Goal: Information Seeking & Learning: Learn about a topic

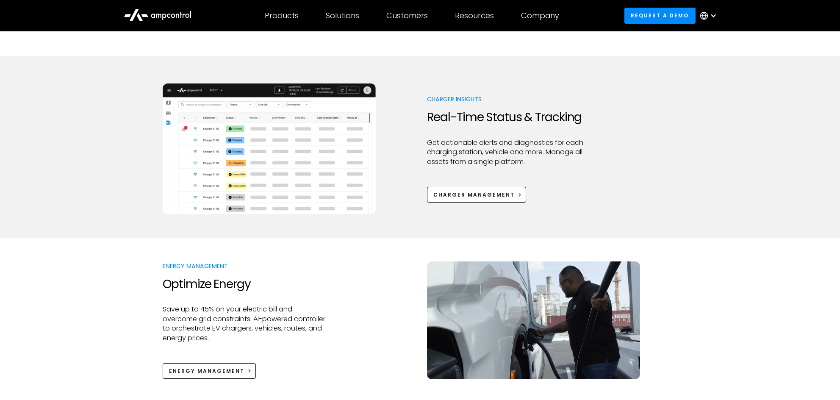
scroll to position [381, 0]
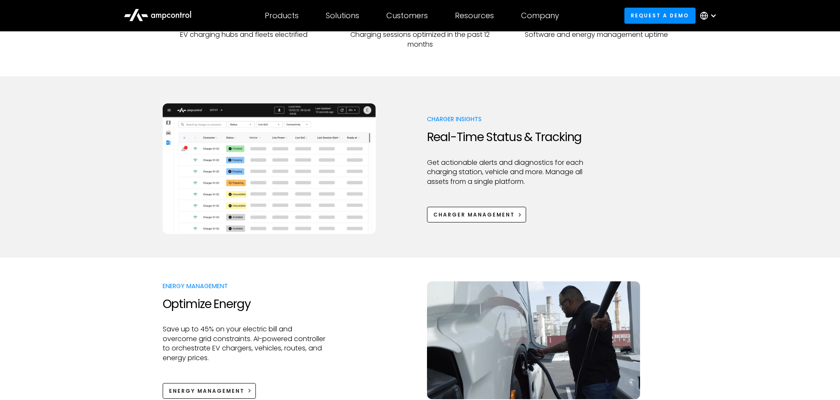
click at [144, 266] on div at bounding box center [420, 270] width 840 height 24
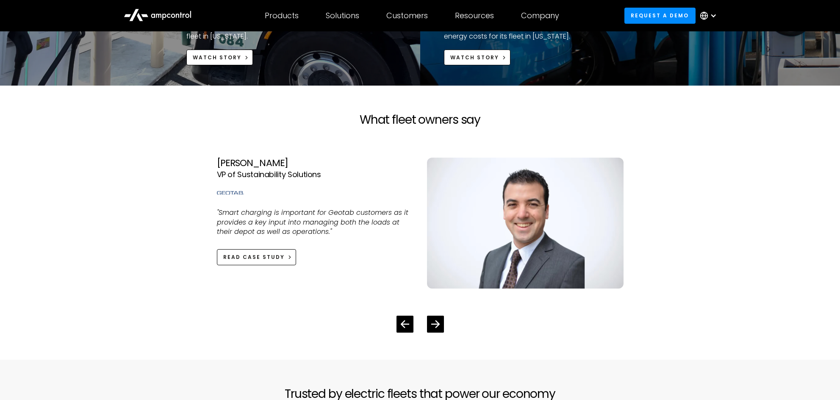
scroll to position [1864, 0]
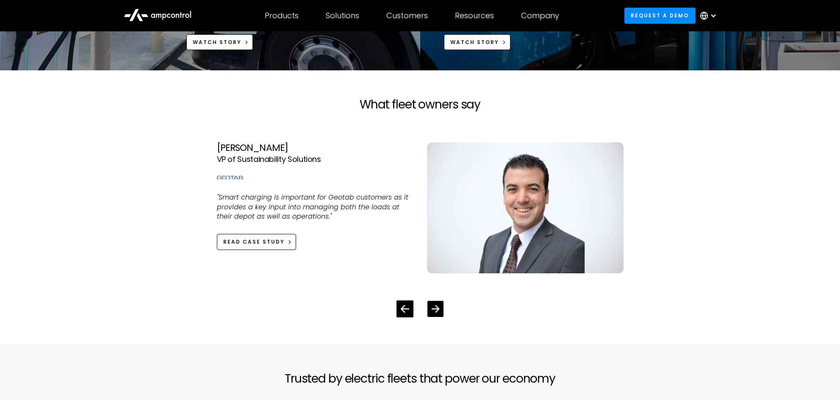
click at [442, 310] on div "Next slide" at bounding box center [435, 309] width 16 height 16
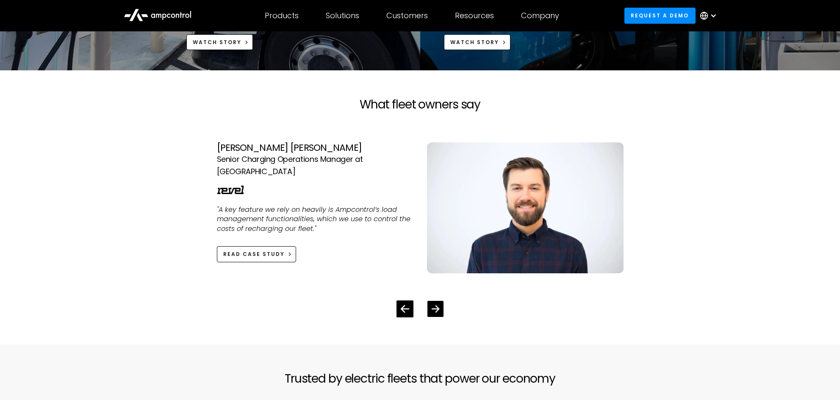
click at [433, 313] on div "Next slide" at bounding box center [435, 309] width 8 height 8
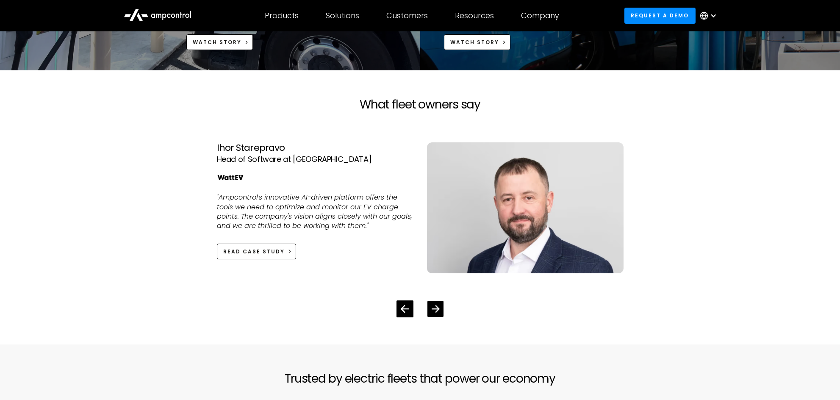
click at [433, 313] on div "Next slide" at bounding box center [435, 309] width 8 height 8
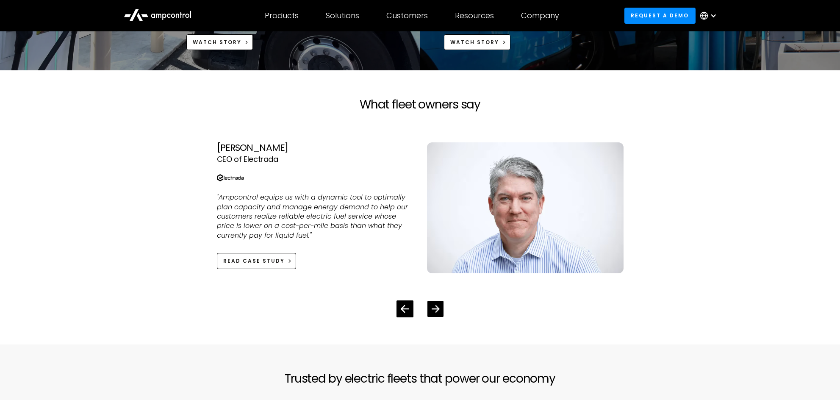
click at [437, 308] on icon "Next slide" at bounding box center [435, 308] width 8 height 7
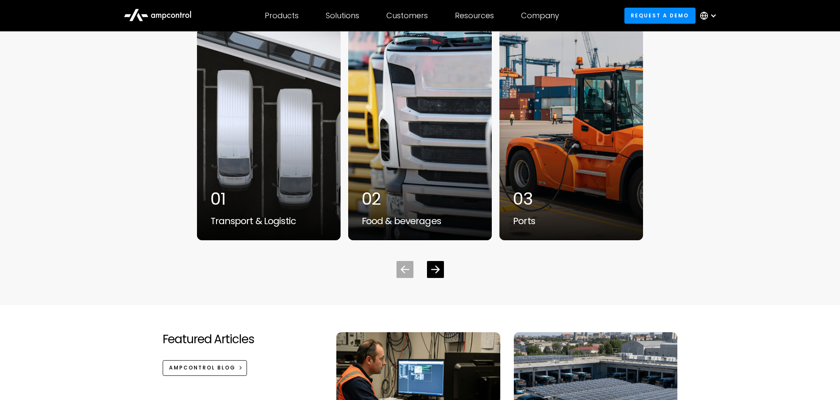
scroll to position [2287, 0]
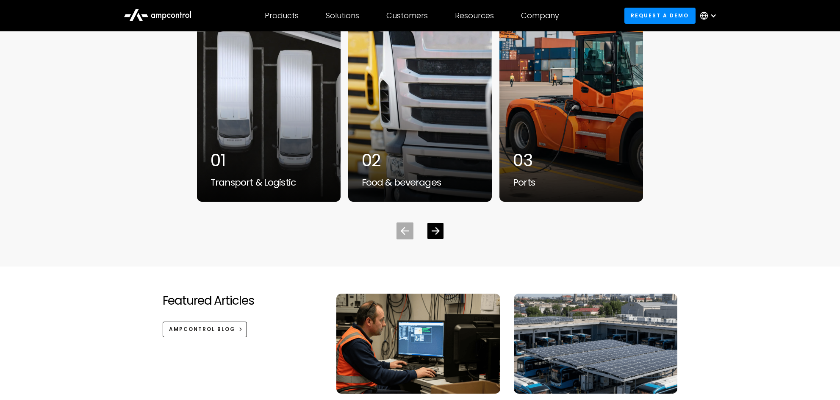
click at [435, 233] on icon "Next slide" at bounding box center [435, 231] width 8 height 8
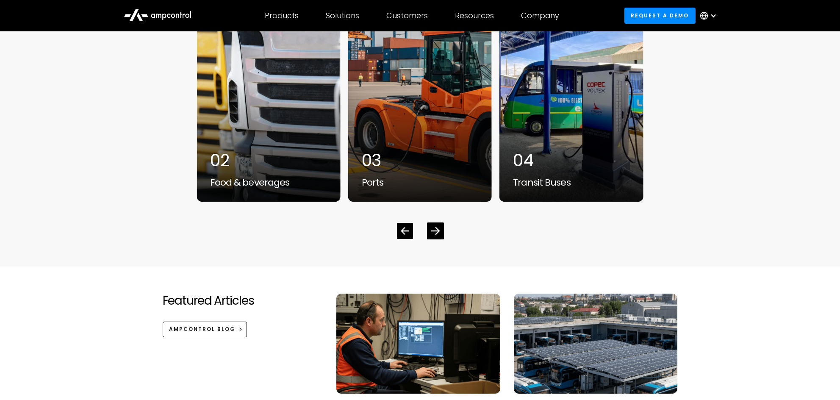
click at [402, 232] on icon "Previous slide" at bounding box center [405, 230] width 8 height 7
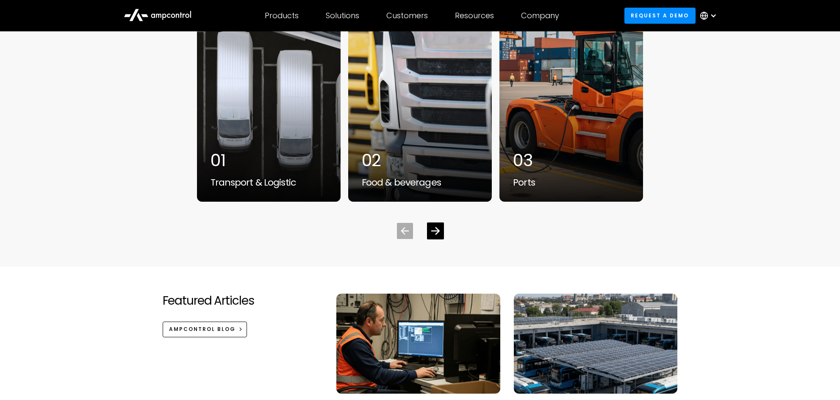
click at [402, 232] on icon "Previous slide" at bounding box center [405, 230] width 8 height 7
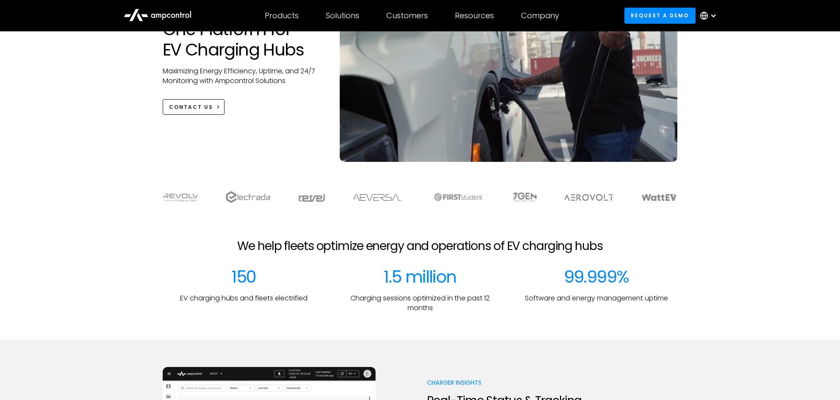
scroll to position [0, 0]
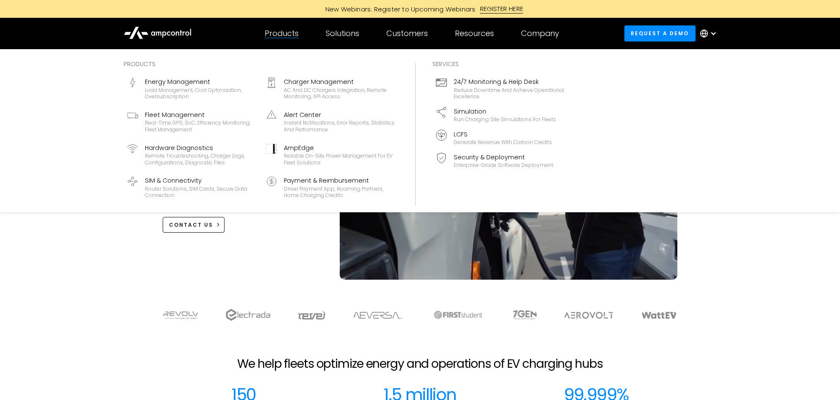
click at [278, 37] on div "Products" at bounding box center [282, 33] width 34 height 9
click at [277, 33] on div "Products" at bounding box center [282, 33] width 34 height 9
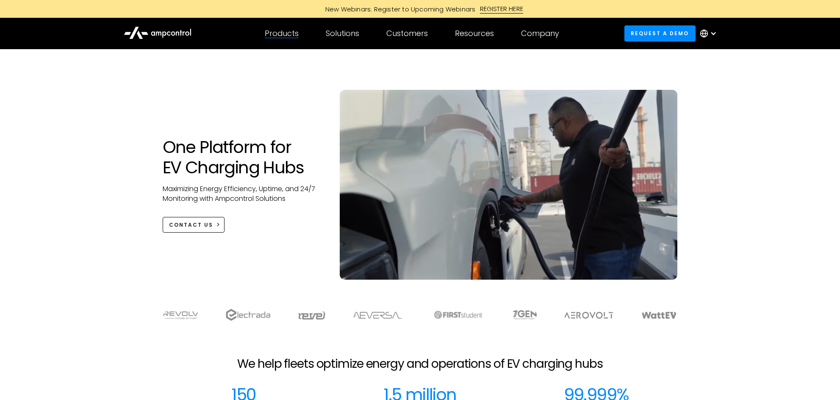
click at [277, 33] on div "Products" at bounding box center [282, 33] width 34 height 9
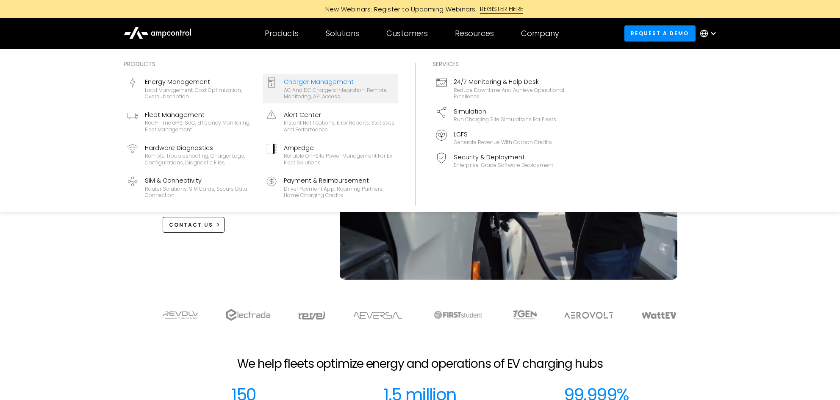
click at [297, 84] on div "Charger Management" at bounding box center [339, 81] width 111 height 9
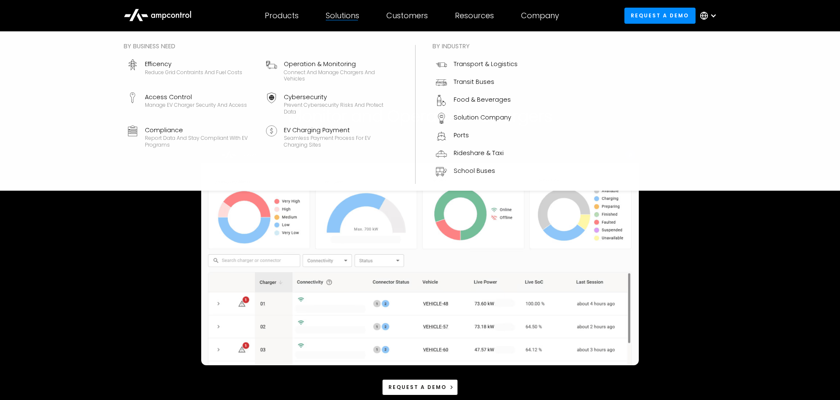
click at [350, 17] on div "Solutions" at bounding box center [342, 15] width 33 height 9
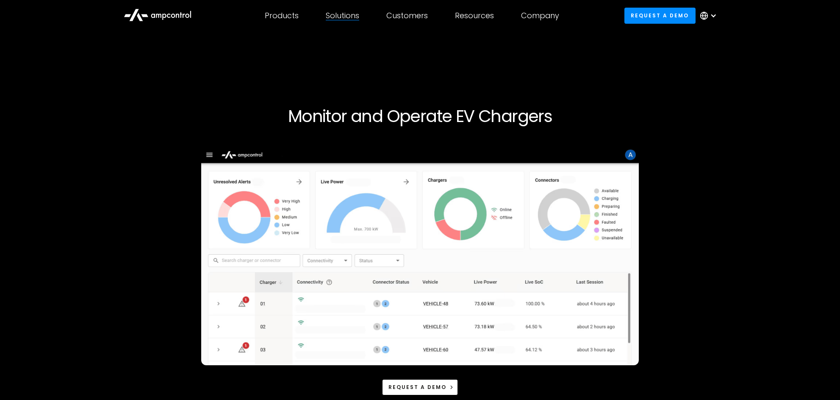
click at [350, 17] on div "Solutions" at bounding box center [342, 15] width 33 height 9
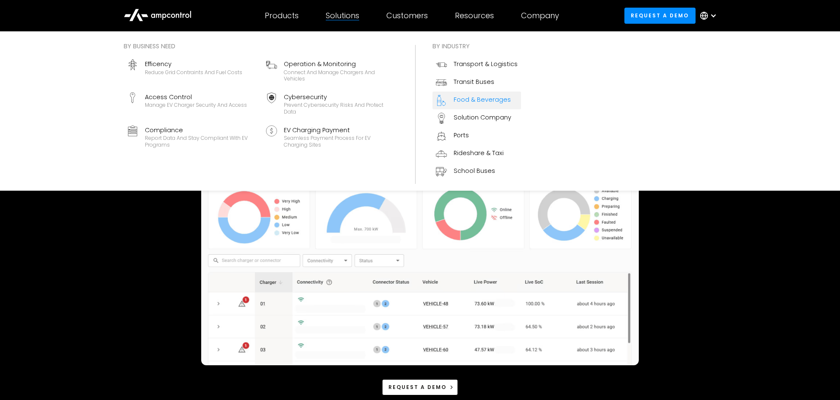
click at [456, 100] on div "Food & Beverages" at bounding box center [482, 99] width 57 height 9
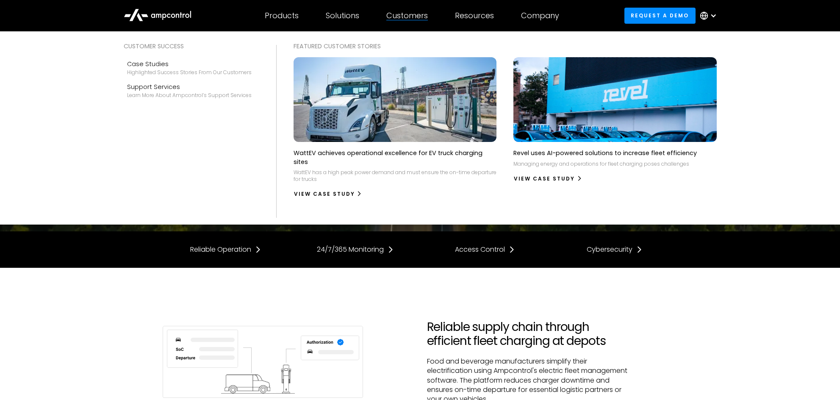
click at [403, 12] on div "Customers" at bounding box center [407, 15] width 42 height 9
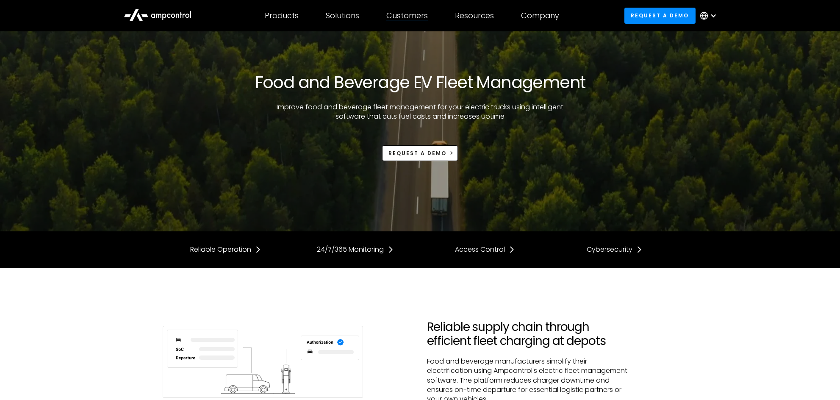
click at [404, 15] on div "Customers" at bounding box center [407, 15] width 42 height 9
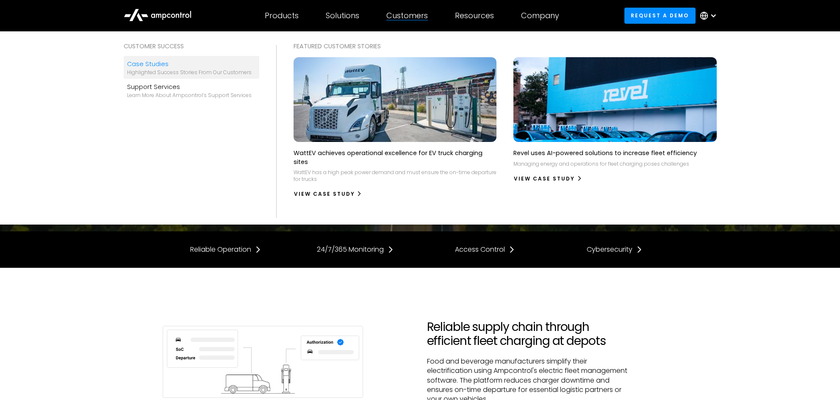
click at [155, 67] on div "Case Studies" at bounding box center [189, 63] width 125 height 9
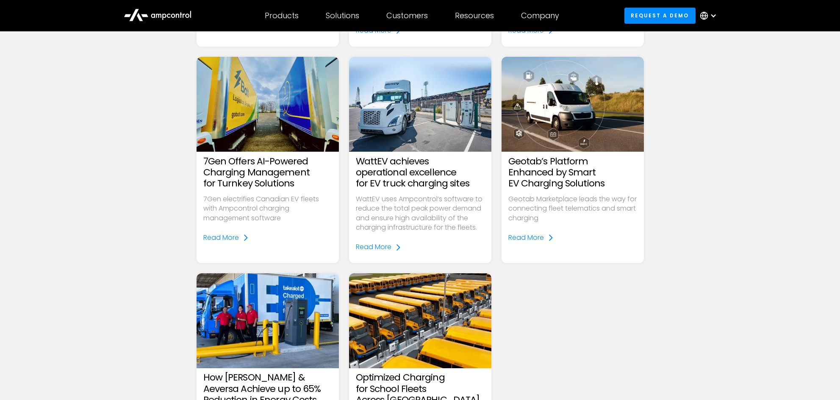
scroll to position [297, 0]
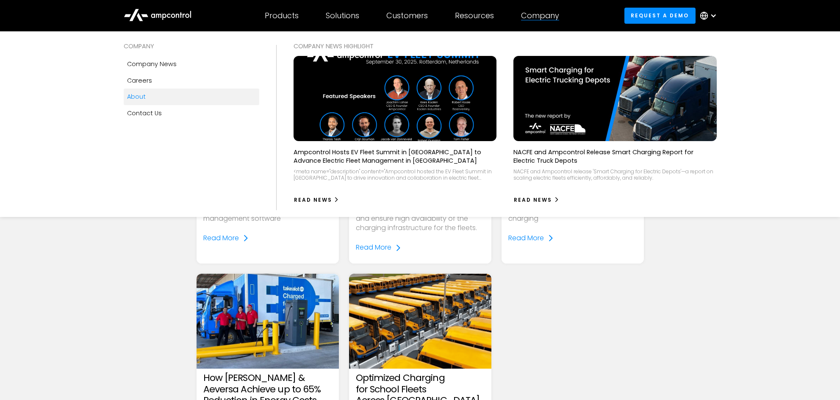
click at [146, 101] on link "About" at bounding box center [192, 97] width 136 height 16
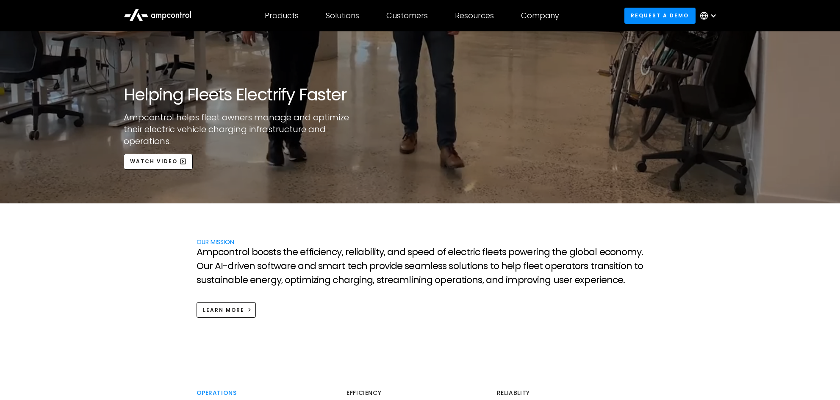
scroll to position [212, 0]
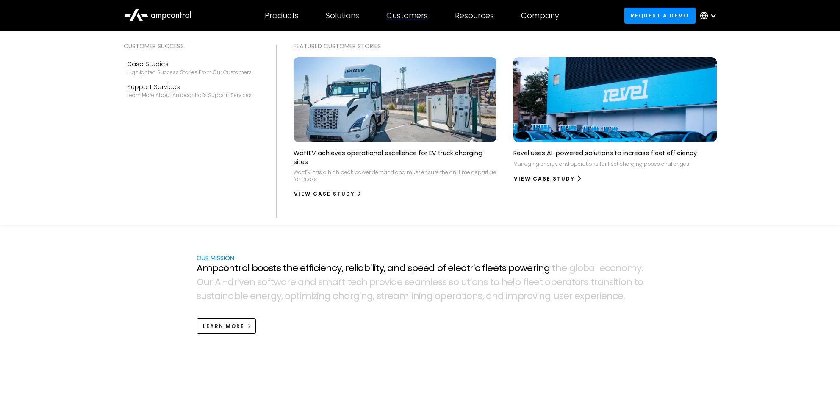
click at [412, 19] on div "Customers" at bounding box center [407, 15] width 42 height 9
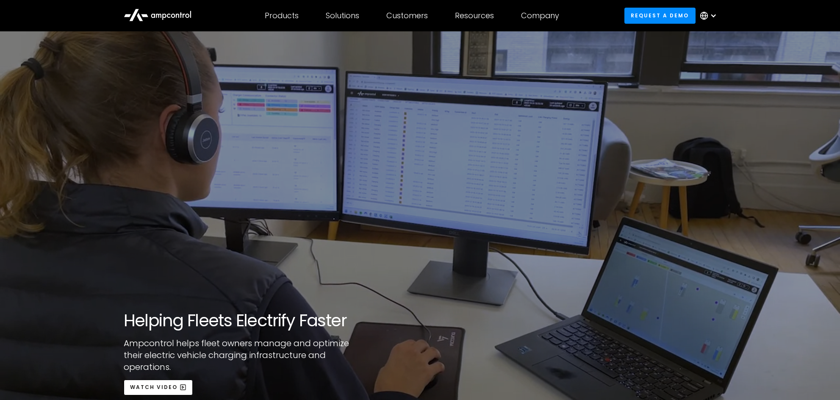
scroll to position [0, 0]
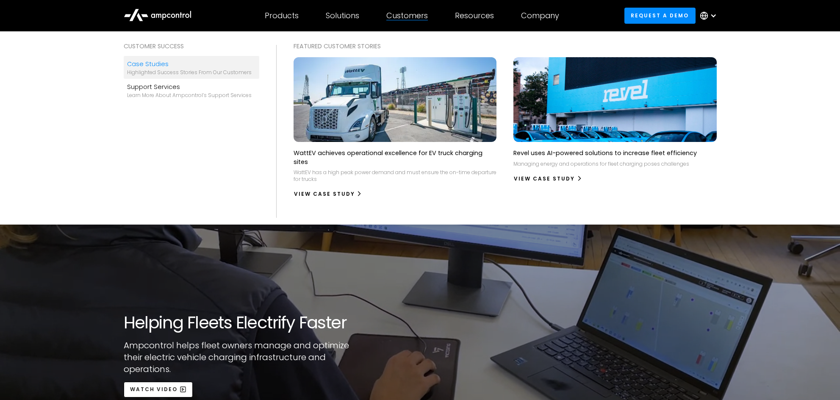
click at [152, 62] on div "Case Studies" at bounding box center [189, 63] width 125 height 9
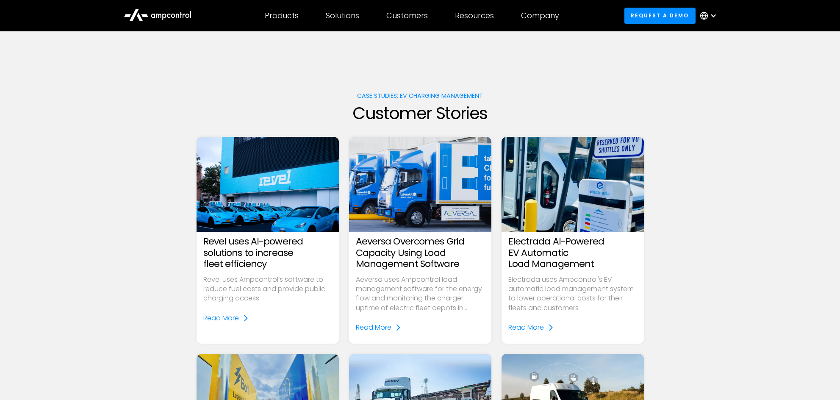
click at [193, 18] on div at bounding box center [157, 15] width 85 height 23
click at [177, 9] on icon at bounding box center [158, 14] width 68 height 20
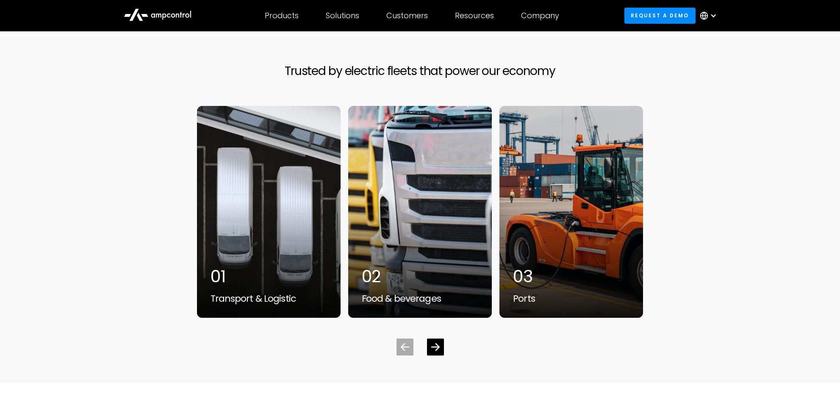
scroll to position [2160, 0]
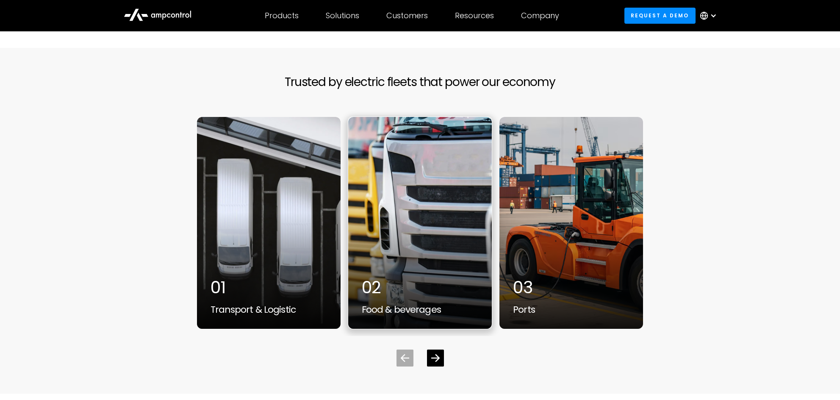
click at [374, 195] on div "2 / 7" at bounding box center [420, 223] width 144 height 212
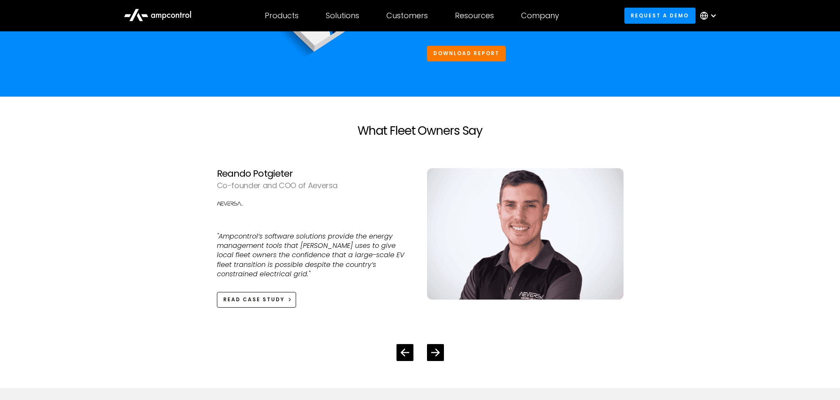
scroll to position [2033, 0]
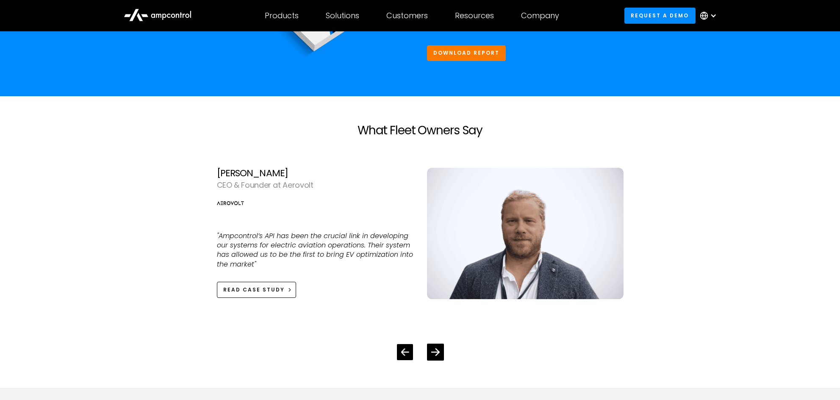
click at [405, 344] on div "Previous slide" at bounding box center [405, 352] width 16 height 16
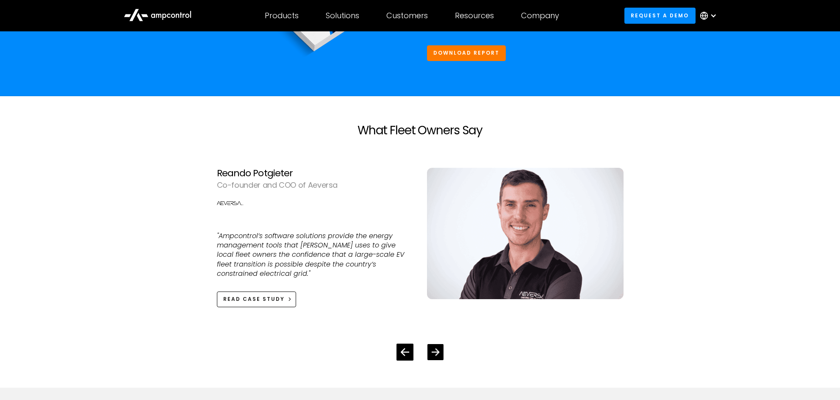
click at [433, 348] on icon "Next slide" at bounding box center [435, 352] width 8 height 8
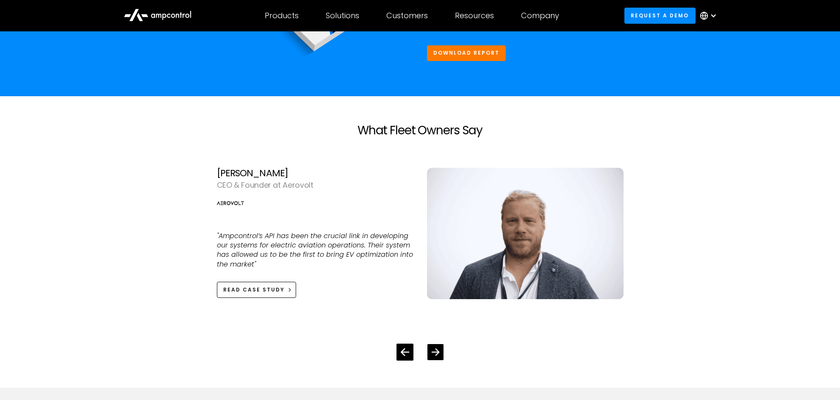
click at [433, 348] on icon "Next slide" at bounding box center [435, 352] width 8 height 8
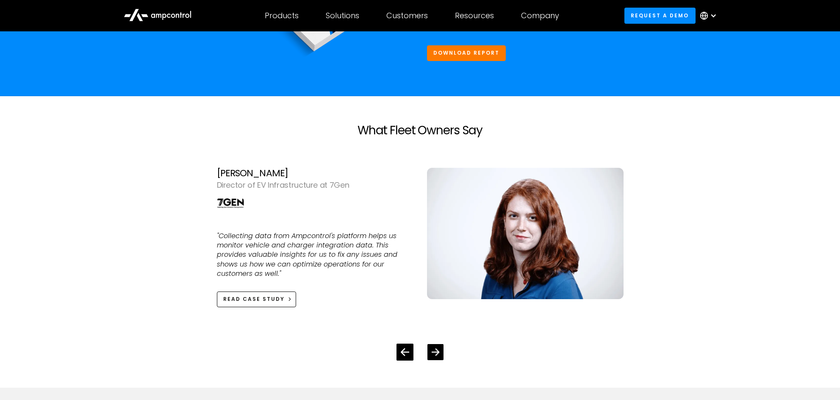
click at [433, 348] on icon "Next slide" at bounding box center [435, 352] width 8 height 8
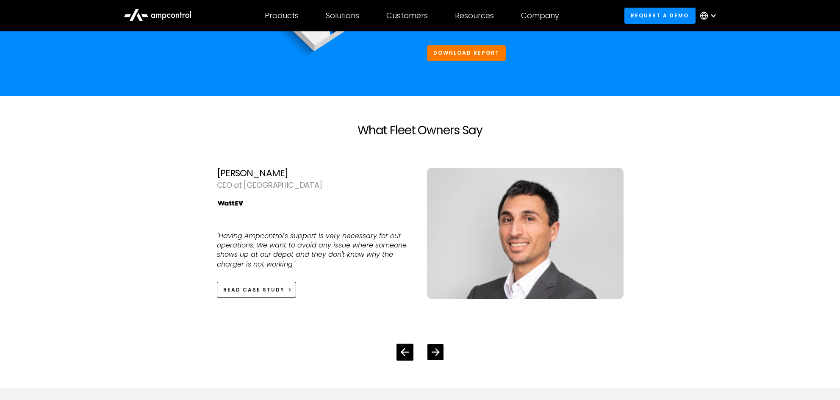
click at [433, 348] on icon "Next slide" at bounding box center [435, 352] width 8 height 8
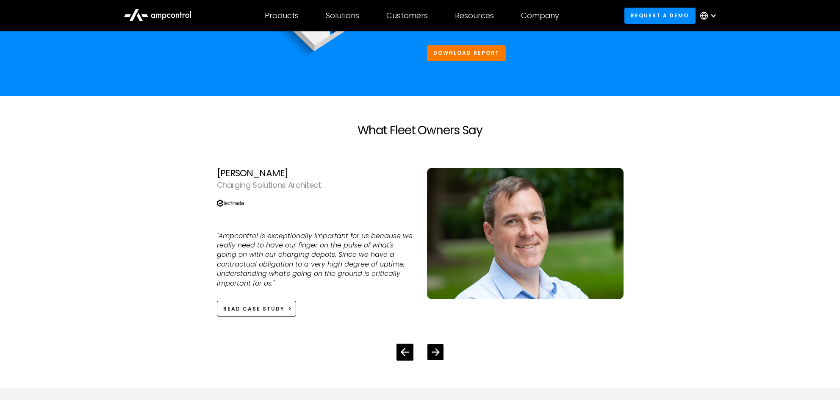
click at [433, 348] on icon "Next slide" at bounding box center [435, 352] width 8 height 8
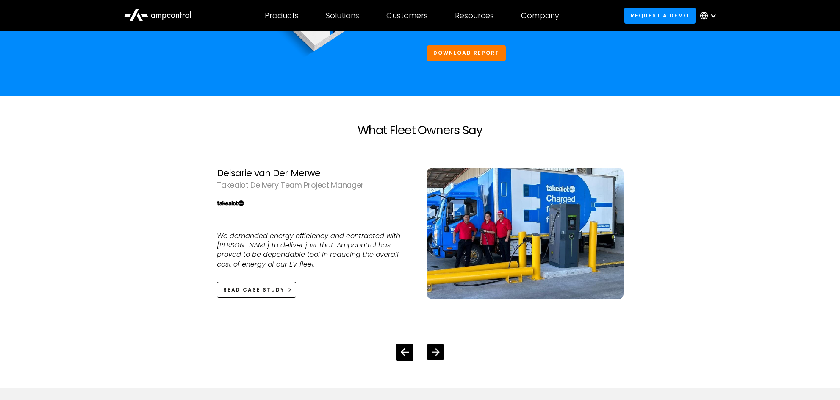
click at [433, 348] on icon "Next slide" at bounding box center [435, 352] width 8 height 8
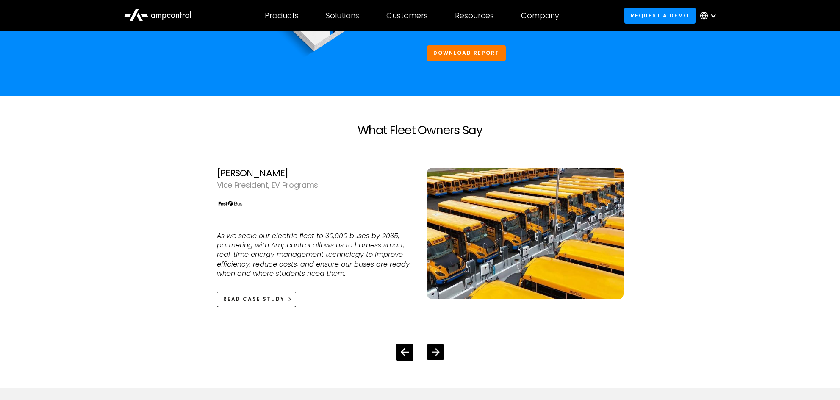
click at [433, 348] on icon "Next slide" at bounding box center [435, 352] width 8 height 8
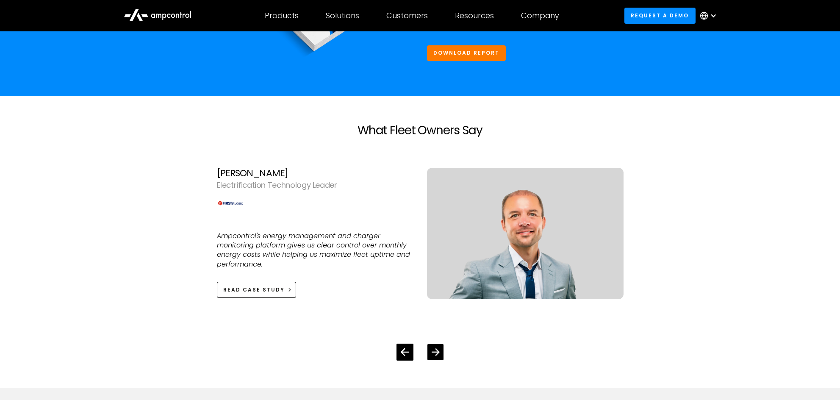
click at [433, 348] on icon "Next slide" at bounding box center [435, 352] width 8 height 8
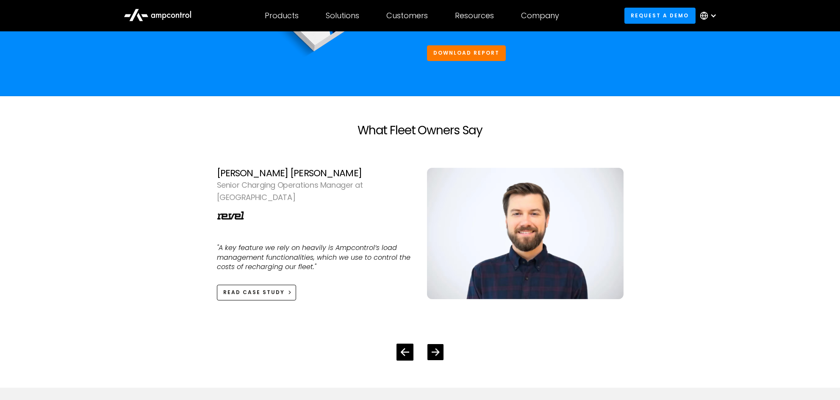
click at [433, 348] on icon "Next slide" at bounding box center [435, 352] width 8 height 8
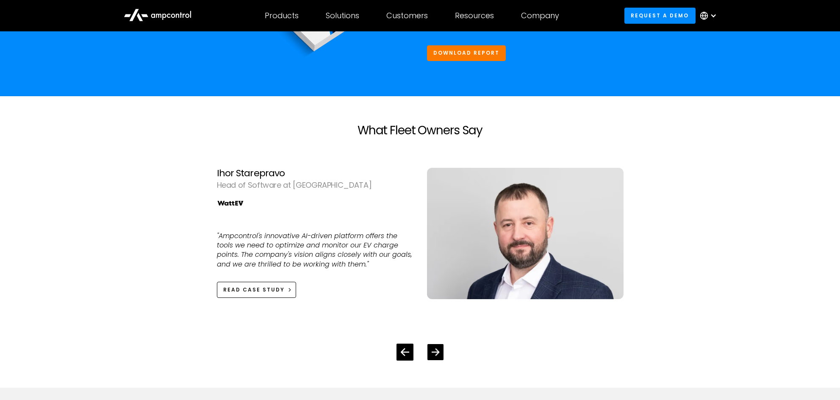
click at [433, 348] on icon "Next slide" at bounding box center [435, 352] width 8 height 8
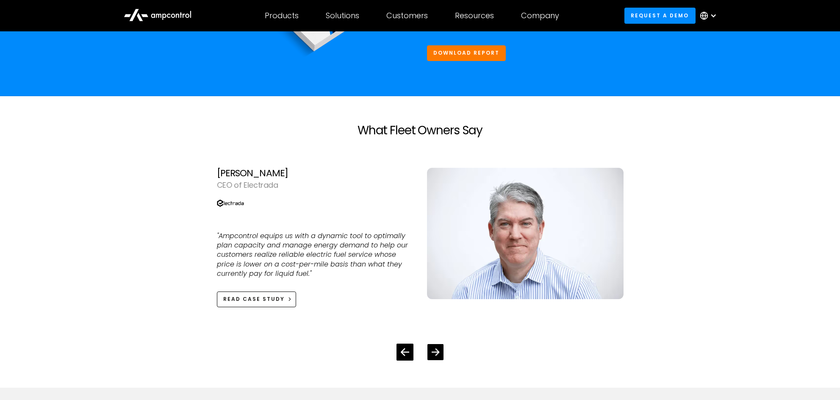
click at [433, 348] on icon "Next slide" at bounding box center [435, 352] width 8 height 8
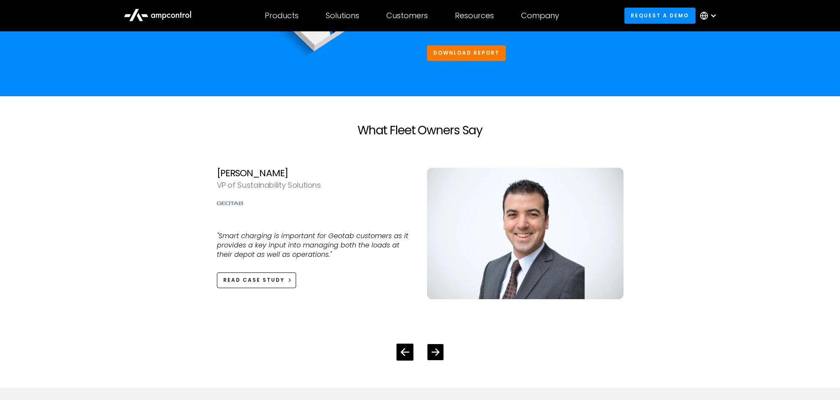
click at [433, 348] on icon "Next slide" at bounding box center [435, 352] width 8 height 8
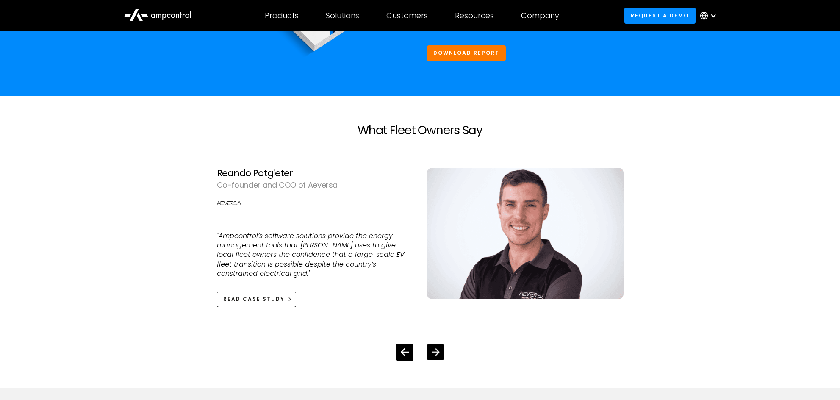
click at [433, 348] on icon "Next slide" at bounding box center [435, 352] width 8 height 8
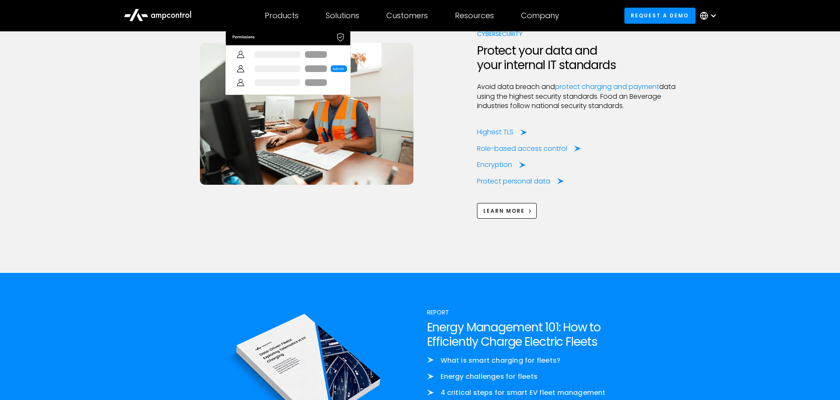
scroll to position [1652, 0]
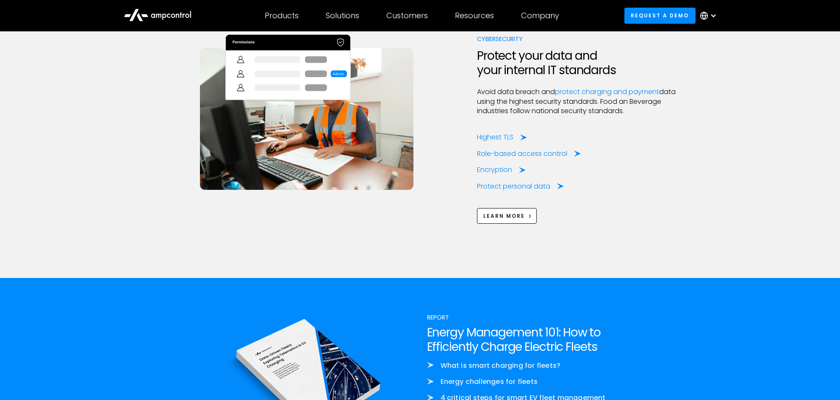
click at [113, 325] on div "Report Energy Management 101: How to Efficiently Charge Electric Fleets What is…" at bounding box center [420, 377] width 840 height 199
